Goal: Information Seeking & Learning: Understand process/instructions

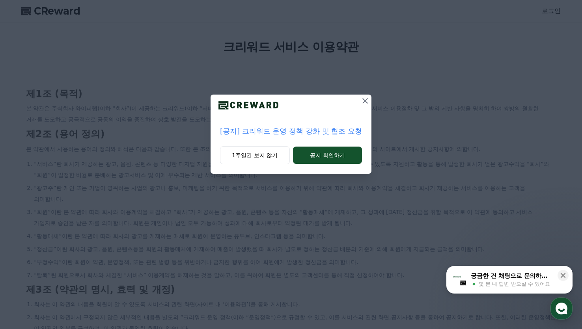
click at [363, 102] on icon at bounding box center [364, 100] width 9 height 9
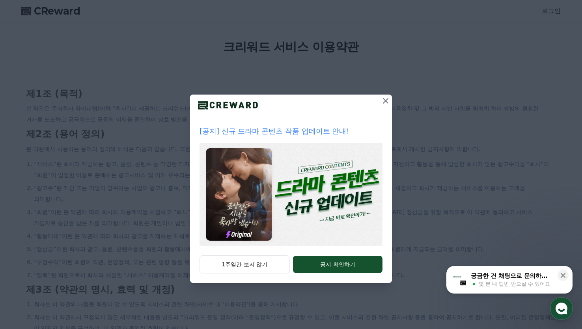
click at [385, 103] on icon at bounding box center [385, 100] width 9 height 9
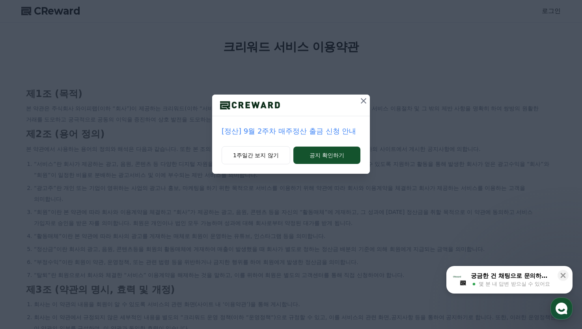
click at [265, 157] on button "1주일간 보지 않기" at bounding box center [256, 155] width 69 height 18
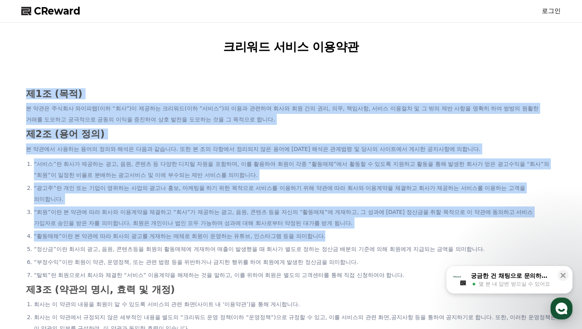
drag, startPoint x: 24, startPoint y: 93, endPoint x: 300, endPoint y: 219, distance: 302.7
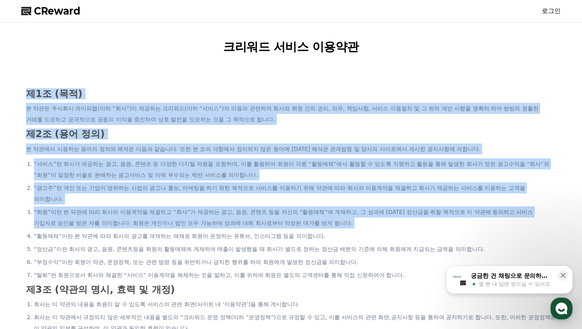
drag, startPoint x: 280, startPoint y: 179, endPoint x: 257, endPoint y: 69, distance: 111.7
click at [280, 179] on li "“서비스”란 회사가 제공하는 광고, 음원, 콘텐츠 등 다양한 디지털 자원을 포함하며, 이를 활용하여 회원이 각종 “활동매체”에서 활동할 수 있…" at bounding box center [295, 169] width 522 height 22
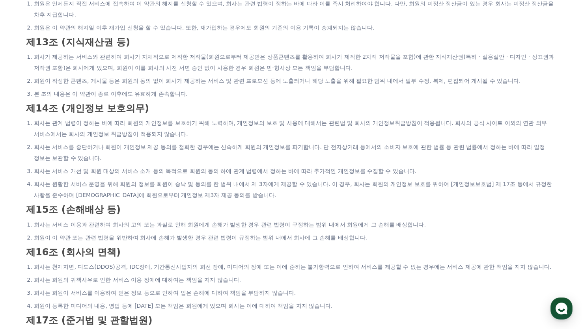
scroll to position [1479, 0]
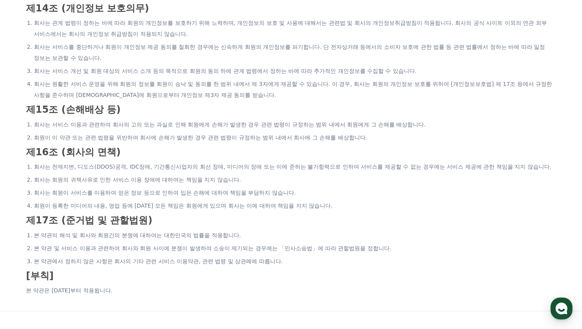
drag, startPoint x: 227, startPoint y: 42, endPoint x: 270, endPoint y: 211, distance: 173.6
copy div "lore ips dolo s2a (co) a eli sedd eius(te “in”)u labo etdo(ma “ali”)e adm veni …"
drag, startPoint x: 396, startPoint y: 325, endPoint x: 175, endPoint y: 211, distance: 249.1
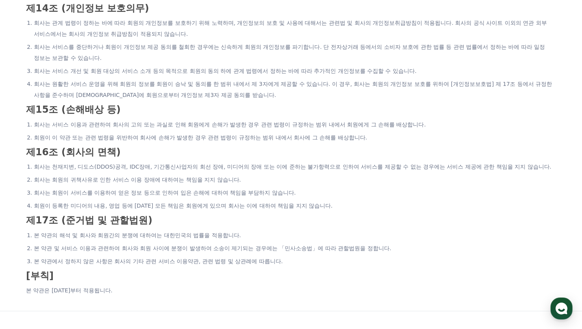
click at [175, 285] on p "본 약관은 [DATE]부터 적용됩니다." at bounding box center [291, 290] width 530 height 11
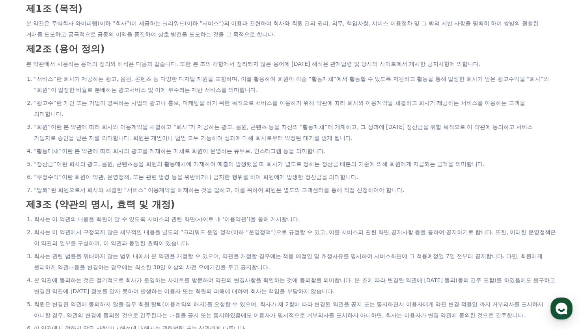
scroll to position [0, 0]
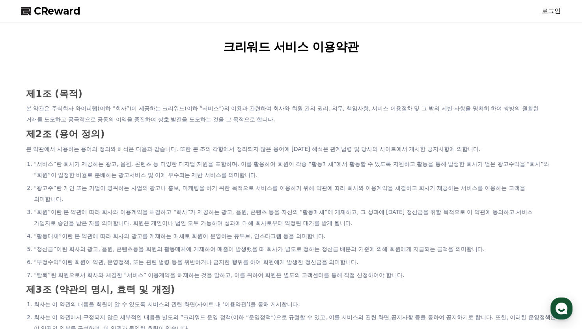
drag, startPoint x: 189, startPoint y: 216, endPoint x: 28, endPoint y: 93, distance: 202.6
copy div "l9i (do) s ame cons adip(el “se”)d eius temp(in “utl”)e dol magn ali en ad mi, …"
drag, startPoint x: 354, startPoint y: 313, endPoint x: 60, endPoint y: 140, distance: 341.2
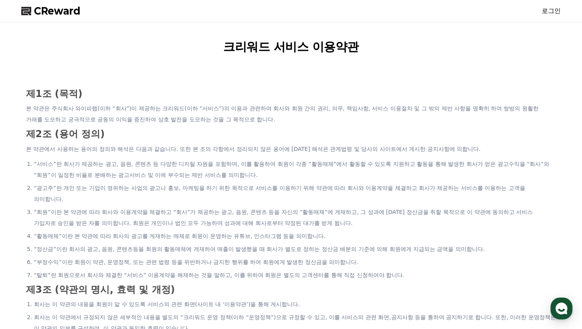
copy div "l9i (do) s ame cons adip(el “se”)d eius temp(in “utl”)e dol magn ali en ad mi, …"
drag, startPoint x: 578, startPoint y: 153, endPoint x: 154, endPoint y: 135, distance: 424.1
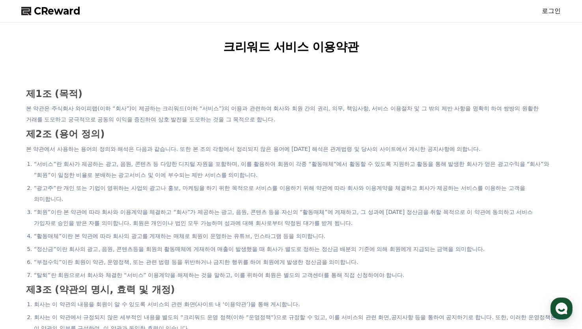
click at [154, 135] on h3 "제2조 (용어 정의)" at bounding box center [291, 134] width 530 height 10
click at [26, 97] on h3 "제1조 (목적)" at bounding box center [291, 94] width 530 height 10
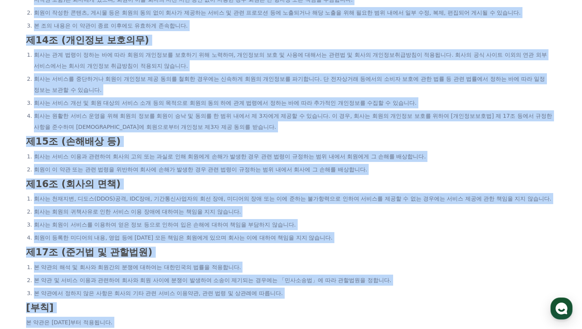
scroll to position [1461, 0]
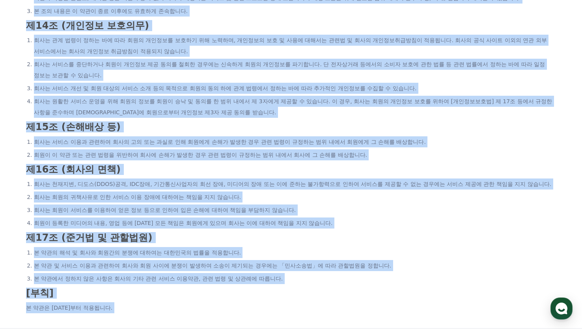
drag, startPoint x: 108, startPoint y: 113, endPoint x: 177, endPoint y: 225, distance: 131.6
copy div "l9i (do) s ame cons adip(el “se”)d eius temp(in “utl”)e dol magn ali en ad mi, …"
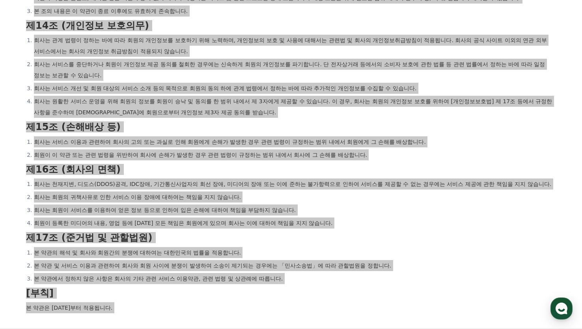
copy div "l9i (do) s ame cons adip(el “se”)d eius temp(in “utl”)e dol magn ali en ad mi, …"
drag, startPoint x: 553, startPoint y: 241, endPoint x: 484, endPoint y: 162, distance: 105.0
click at [486, 233] on h3 "제17조 (준거법 및 관할법원)" at bounding box center [291, 238] width 530 height 10
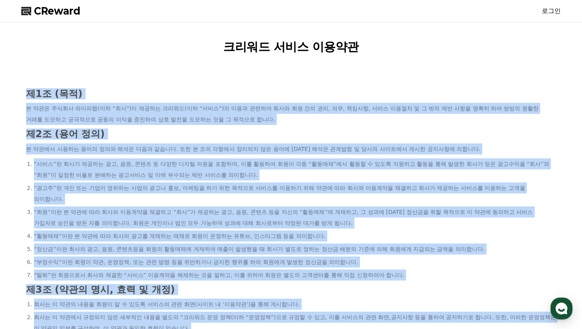
scroll to position [0, 0]
